Goal: Information Seeking & Learning: Find specific fact

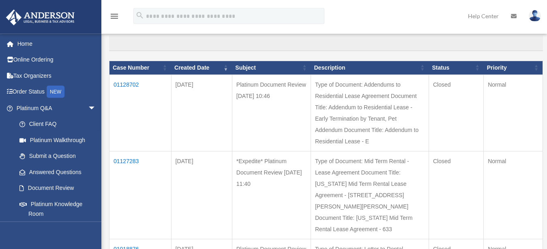
scroll to position [73, 0]
click at [124, 183] on td "01127283" at bounding box center [140, 195] width 62 height 88
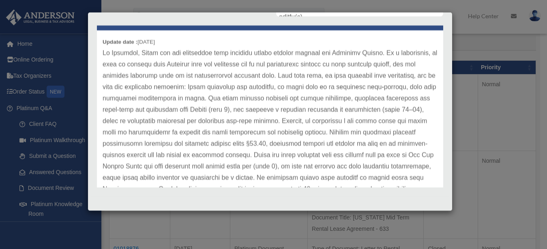
scroll to position [41, 0]
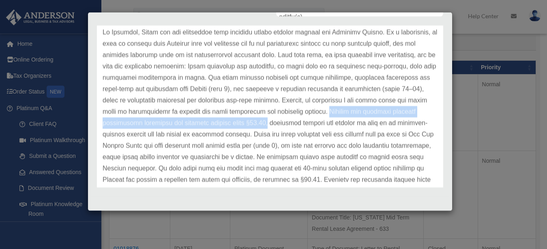
drag, startPoint x: 399, startPoint y: 112, endPoint x: 323, endPoint y: 125, distance: 77.4
click at [323, 125] on p at bounding box center [270, 163] width 335 height 272
copy p "[US_STATE] law requires specific disclosures regarding the security deposit und…"
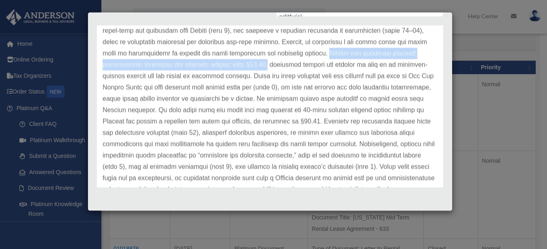
scroll to position [103, 0]
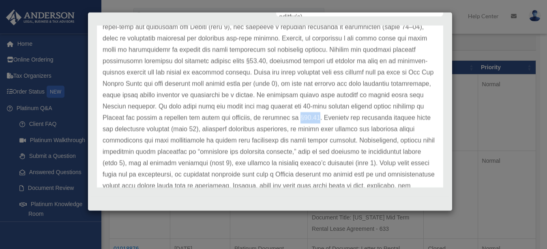
drag, startPoint x: 395, startPoint y: 118, endPoint x: 414, endPoint y: 118, distance: 19.5
click at [414, 118] on p at bounding box center [270, 101] width 335 height 272
copy p "§83.53"
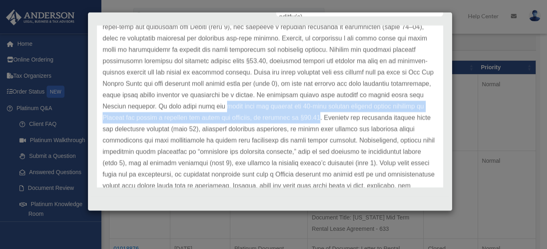
drag, startPoint x: 302, startPoint y: 107, endPoint x: 416, endPoint y: 118, distance: 114.9
click at [416, 118] on p at bounding box center [270, 101] width 335 height 272
copy p "lease does not specify the 12-hour advance written notice required by [US_STATE…"
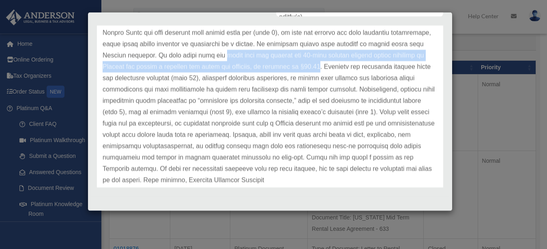
scroll to position [156, 0]
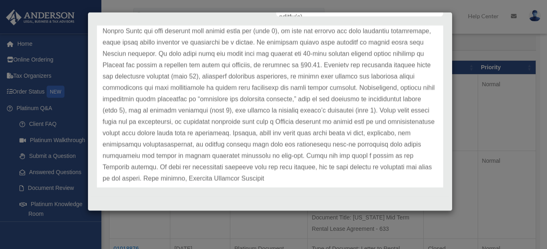
click at [435, 132] on div "[PERSON_NAME] Advisors Update date : [DATE]" at bounding box center [270, 107] width 358 height 162
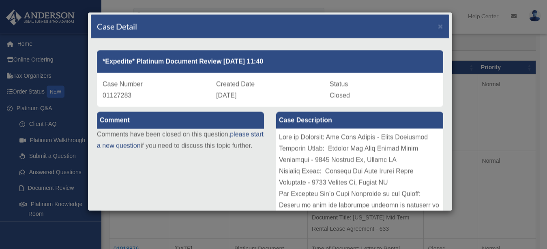
scroll to position [0, 0]
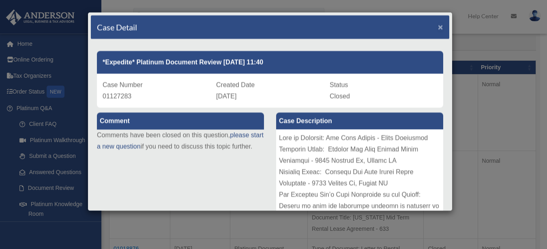
click at [438, 28] on span "×" at bounding box center [440, 26] width 5 height 9
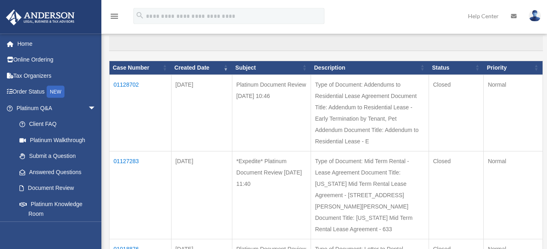
click at [130, 85] on td "01128702" at bounding box center [140, 113] width 62 height 77
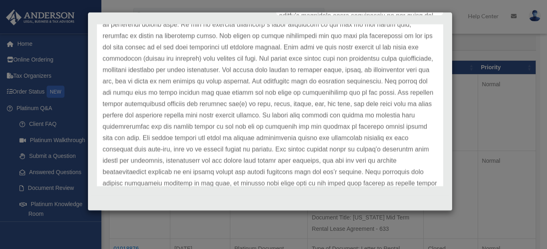
scroll to position [227, 0]
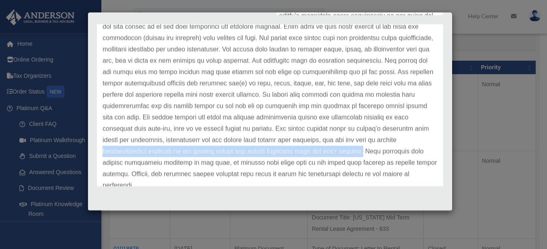
drag, startPoint x: 298, startPoint y: 152, endPoint x: 247, endPoint y: 164, distance: 53.2
click at [247, 164] on p at bounding box center [270, 16] width 335 height 352
copy p "indemnification language so the tenant covers any claims resulting from the pet…"
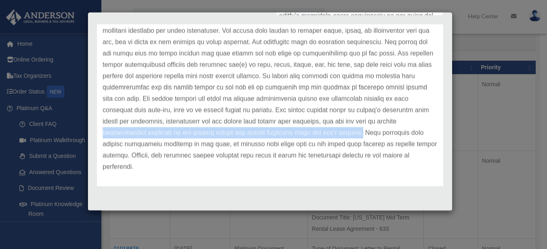
scroll to position [248, 0]
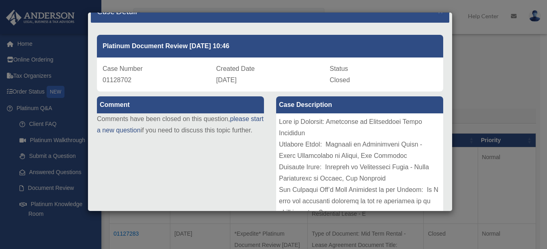
scroll to position [0, 0]
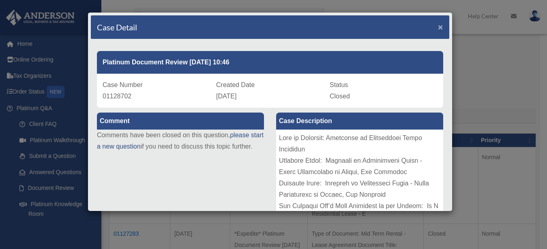
click at [438, 26] on span "×" at bounding box center [440, 26] width 5 height 9
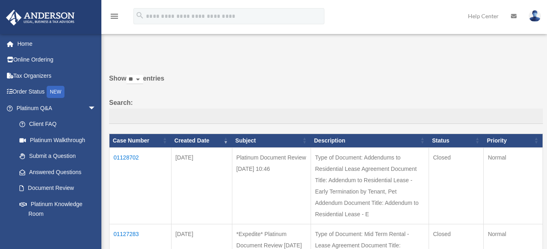
click at [533, 17] on img at bounding box center [535, 16] width 12 height 12
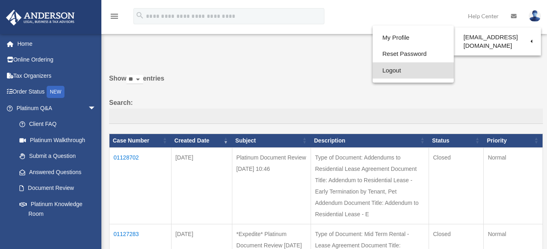
click at [384, 72] on link "Logout" at bounding box center [413, 70] width 81 height 17
